Goal: Transaction & Acquisition: Purchase product/service

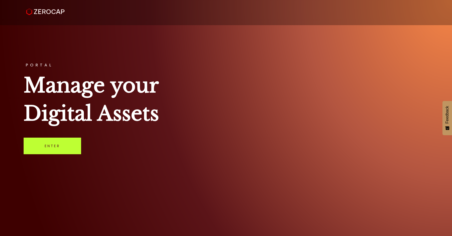
click at [62, 146] on link "Enter" at bounding box center [53, 145] width 58 height 17
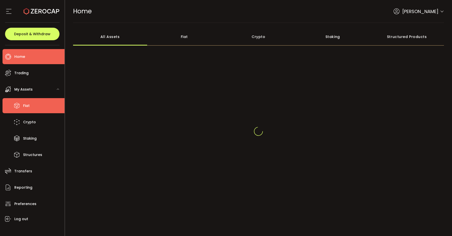
click at [35, 104] on li "Fiat" at bounding box center [34, 105] width 62 height 15
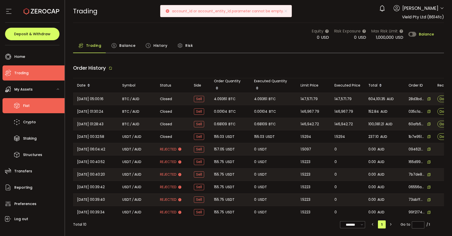
click at [33, 111] on li "Fiat" at bounding box center [34, 105] width 62 height 15
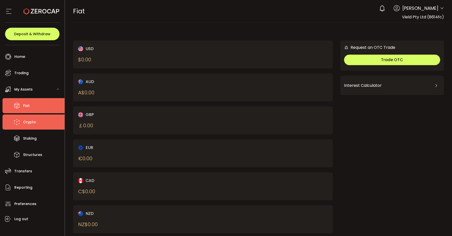
click at [31, 122] on span "Crypto" at bounding box center [29, 121] width 13 height 7
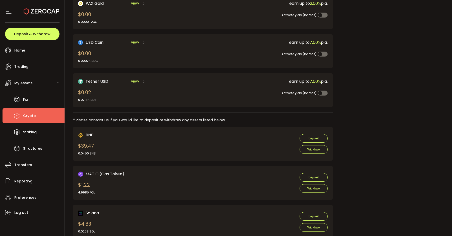
scroll to position [165, 0]
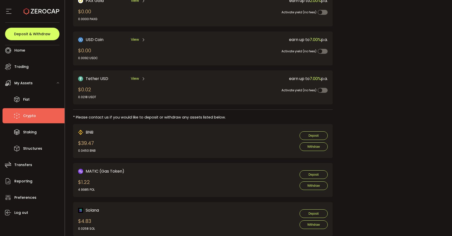
click at [382, 104] on div "Request an OTC Trade Trade OTC Buy Sell Crypto *** BTC ETH USDT USDC PAXG DOT F…" at bounding box center [392, 97] width 104 height 443
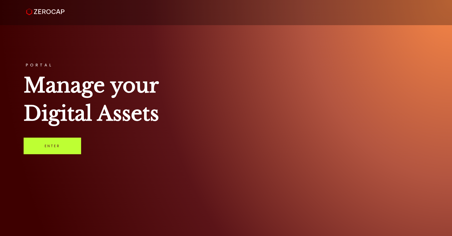
click at [70, 140] on link "Enter" at bounding box center [53, 145] width 58 height 17
